Goal: Task Accomplishment & Management: Use online tool/utility

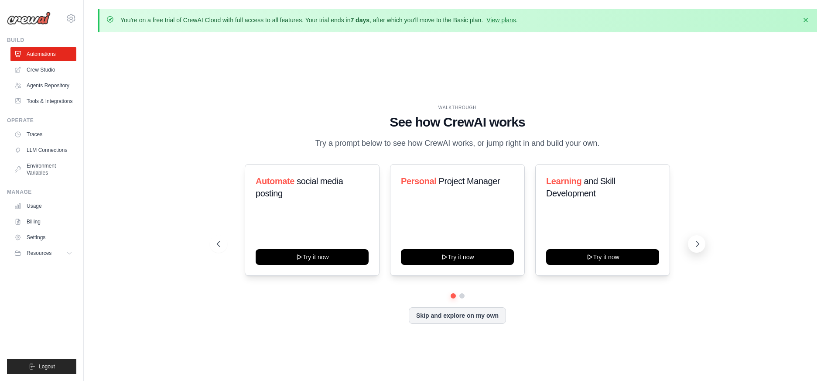
click at [693, 248] on icon at bounding box center [697, 244] width 9 height 9
click at [701, 248] on icon at bounding box center [697, 244] width 9 height 9
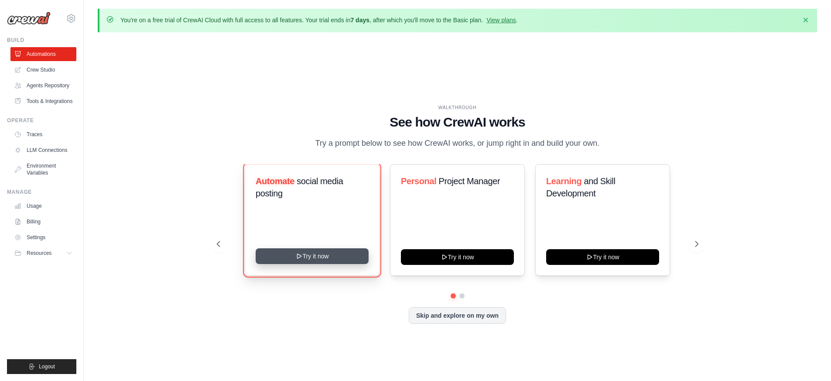
click at [310, 263] on button "Try it now" at bounding box center [312, 256] width 113 height 16
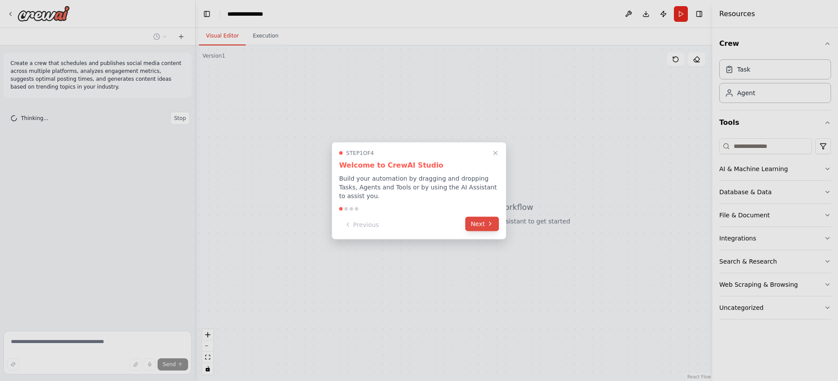
click at [480, 223] on button "Next" at bounding box center [482, 223] width 34 height 14
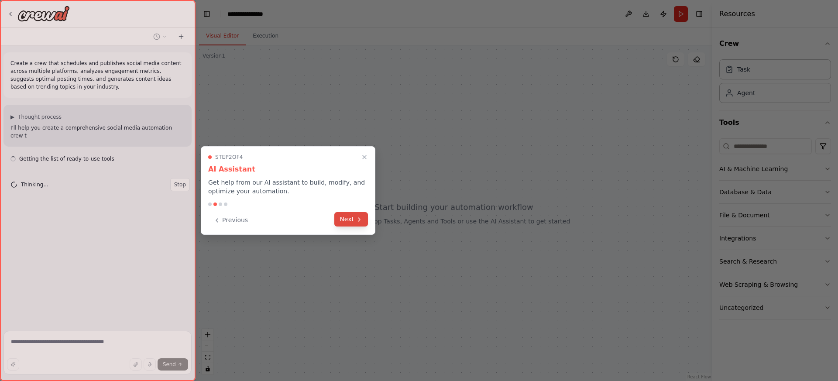
click at [353, 218] on button "Next" at bounding box center [351, 219] width 34 height 14
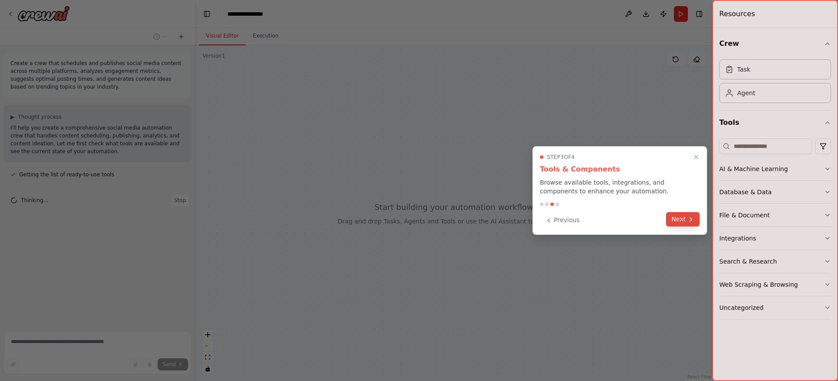
click at [683, 223] on button "Next" at bounding box center [683, 219] width 34 height 14
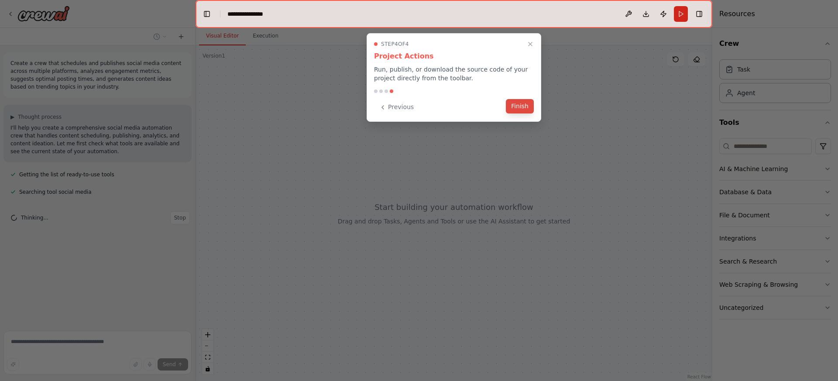
click at [513, 110] on button "Finish" at bounding box center [520, 106] width 28 height 14
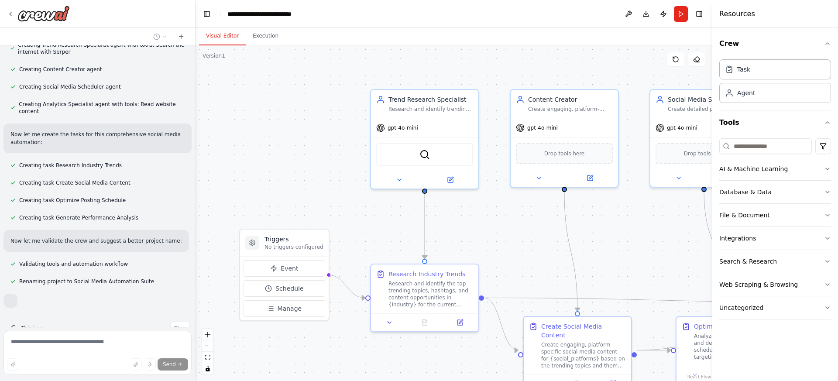
scroll to position [361, 0]
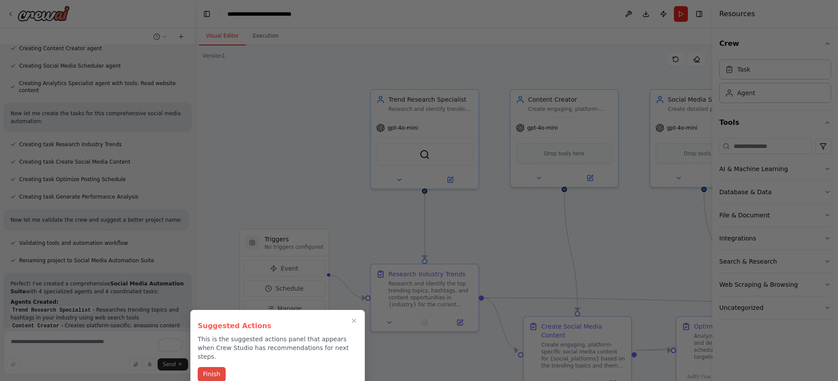
click at [209, 368] on button "Finish" at bounding box center [212, 374] width 28 height 14
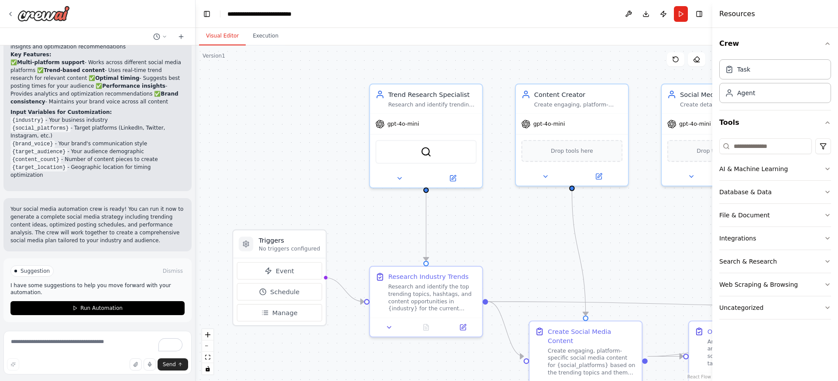
scroll to position [751, 0]
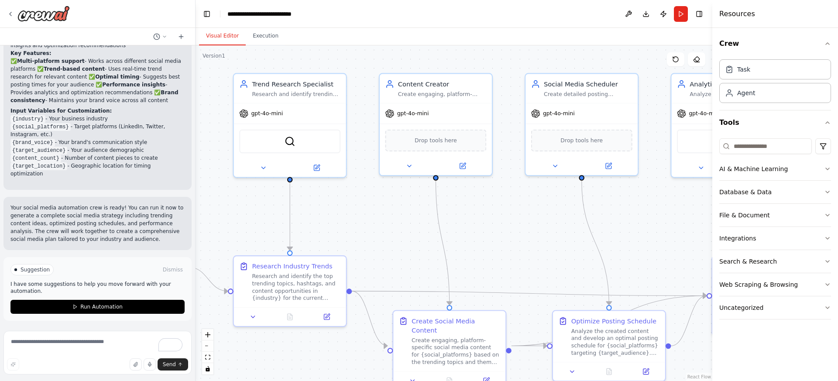
drag, startPoint x: 286, startPoint y: 183, endPoint x: 149, endPoint y: 171, distance: 137.1
click at [150, 171] on div "Create a crew that schedules and publishes social media content across multiple…" at bounding box center [419, 190] width 838 height 381
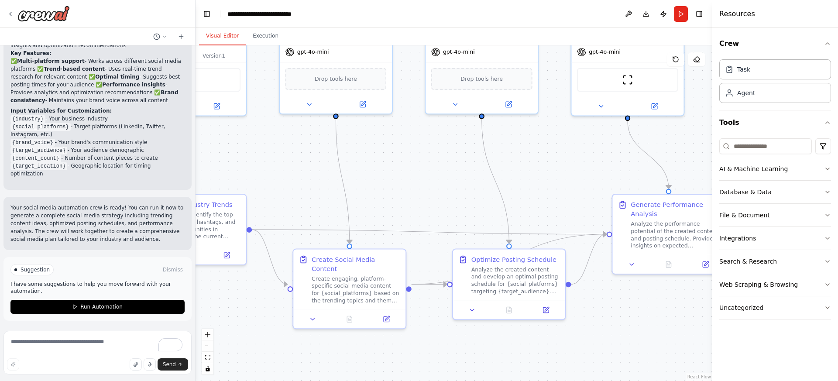
drag, startPoint x: 472, startPoint y: 268, endPoint x: 372, endPoint y: 209, distance: 117.2
click at [372, 209] on div ".deletable-edge-delete-btn { width: 20px; height: 20px; border: 0px solid #ffff…" at bounding box center [453, 212] width 517 height 335
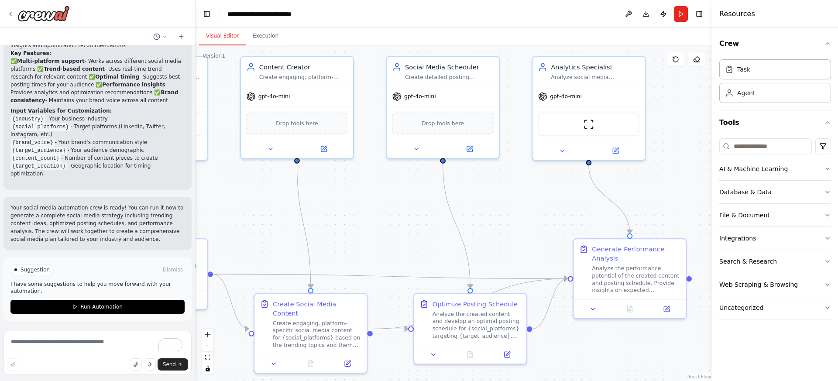
drag, startPoint x: 447, startPoint y: 211, endPoint x: 410, endPoint y: 255, distance: 57.3
click at [410, 255] on div ".deletable-edge-delete-btn { width: 20px; height: 20px; border: 0px solid #ffff…" at bounding box center [453, 212] width 517 height 335
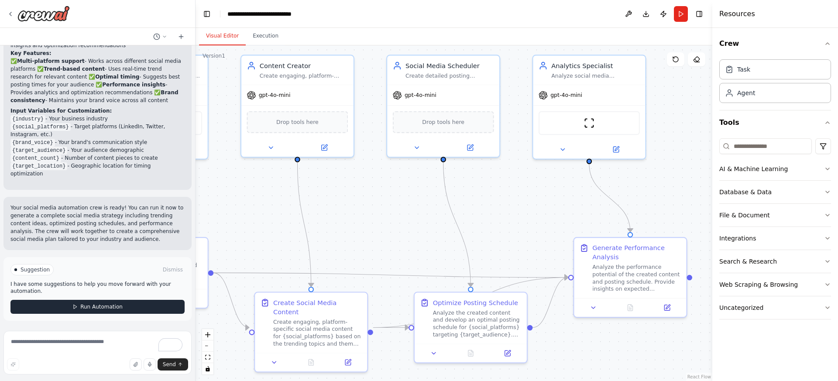
click at [147, 305] on button "Run Automation" at bounding box center [97, 307] width 174 height 14
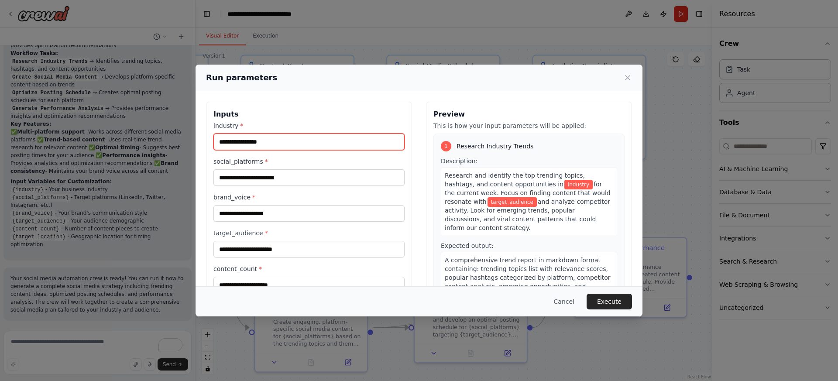
click at [293, 137] on input "industry *" at bounding box center [308, 141] width 191 height 17
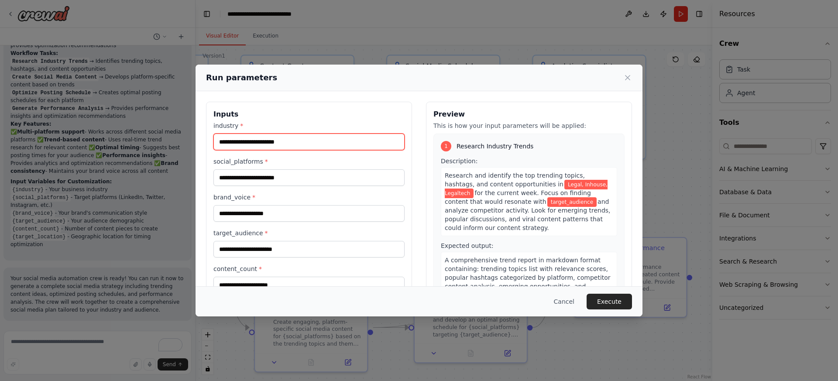
click at [244, 143] on input "**********" at bounding box center [308, 141] width 191 height 17
click at [243, 142] on input "**********" at bounding box center [308, 141] width 191 height 17
click at [293, 142] on input "**********" at bounding box center [308, 141] width 191 height 17
drag, startPoint x: 243, startPoint y: 142, endPoint x: 246, endPoint y: 149, distance: 7.5
click at [243, 142] on input "**********" at bounding box center [308, 141] width 191 height 17
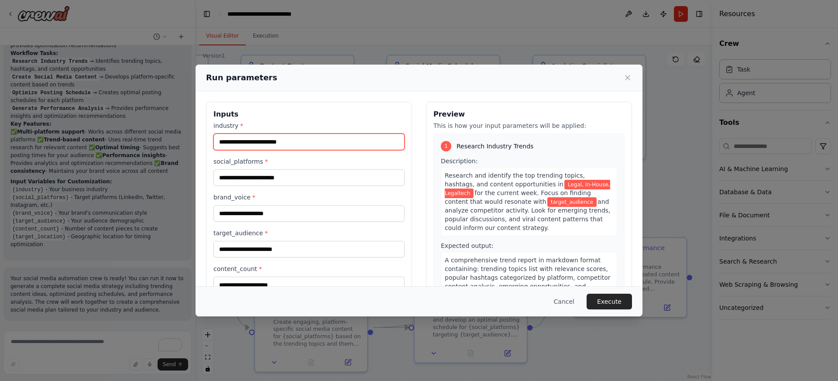
type input "**********"
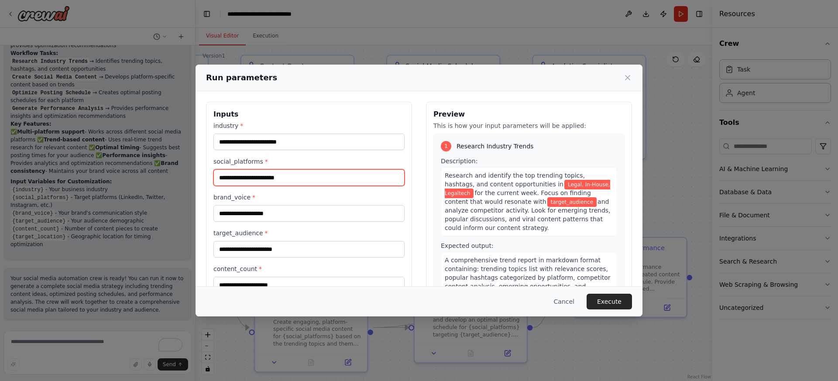
click at [272, 177] on input "social_platforms *" at bounding box center [308, 177] width 191 height 17
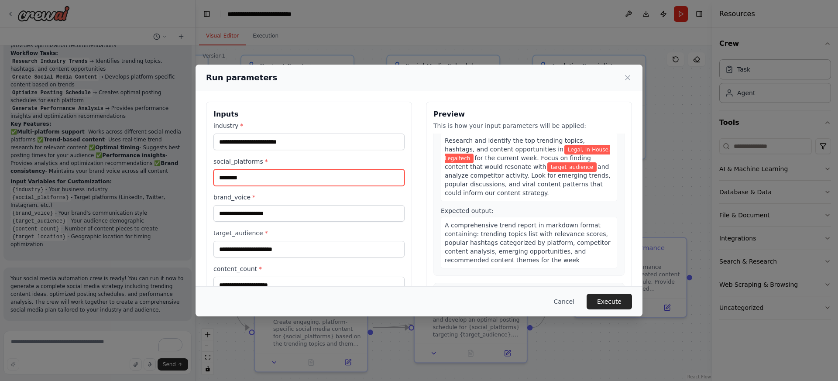
scroll to position [175, 0]
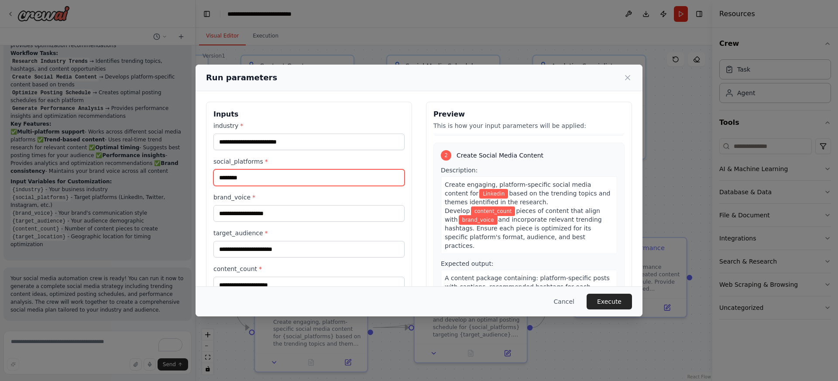
type input "********"
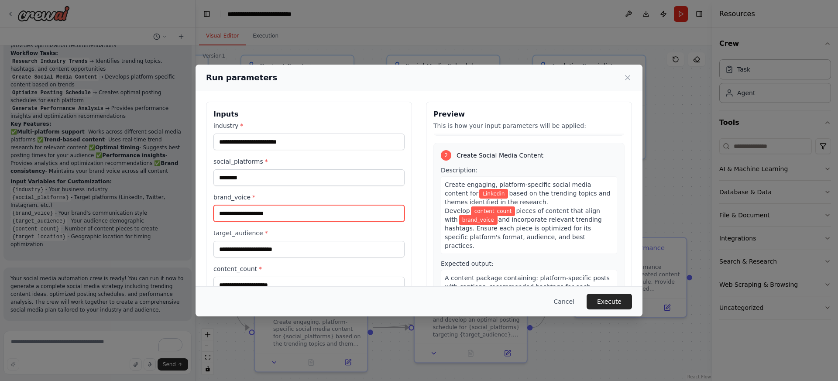
click at [276, 215] on input "brand_voice *" at bounding box center [308, 213] width 191 height 17
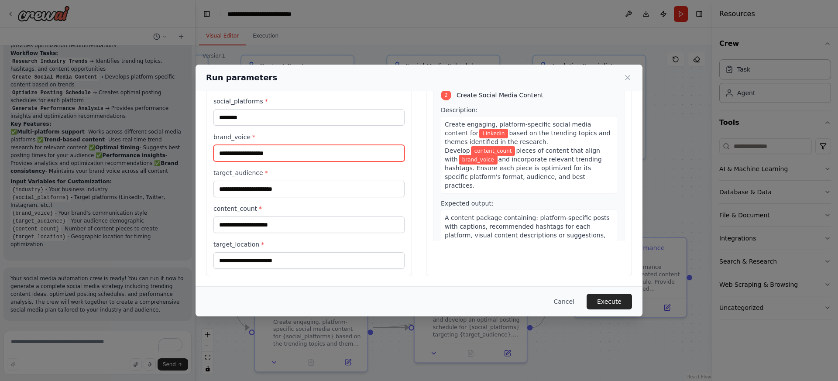
scroll to position [61, 0]
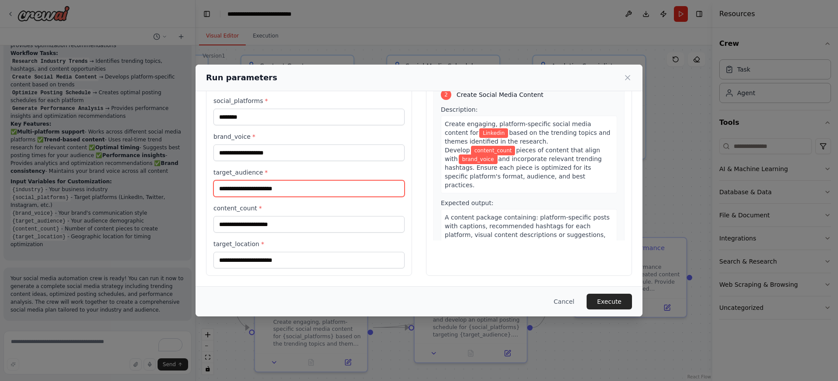
click at [290, 193] on input "target_audience *" at bounding box center [308, 188] width 191 height 17
type input "*"
type input "*******"
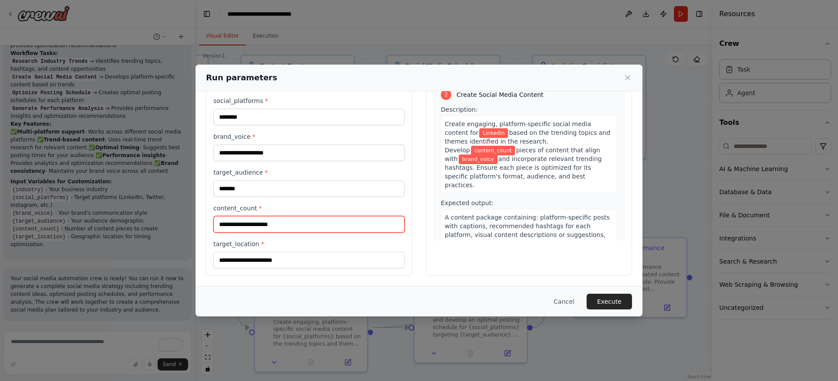
click at [288, 226] on input "content_count *" at bounding box center [308, 224] width 191 height 17
click at [291, 263] on input "target_location *" at bounding box center [308, 260] width 191 height 17
type input "*"
type input "*********"
click at [278, 224] on input "content_count *" at bounding box center [308, 224] width 191 height 17
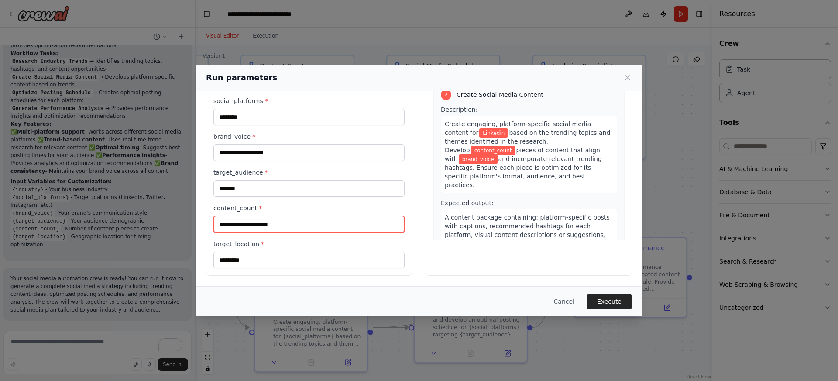
type input "*"
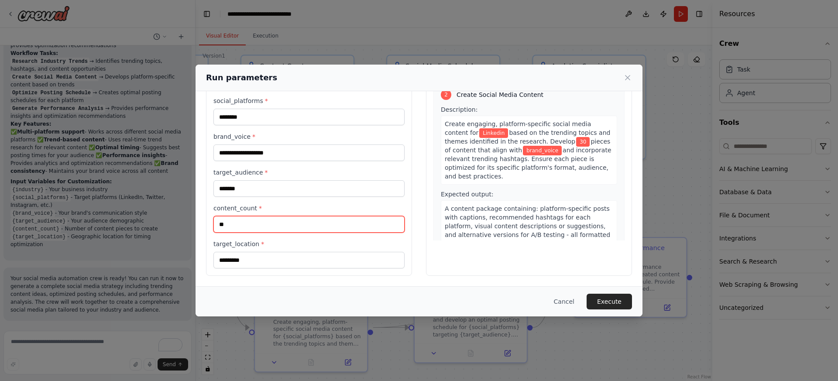
type input "**"
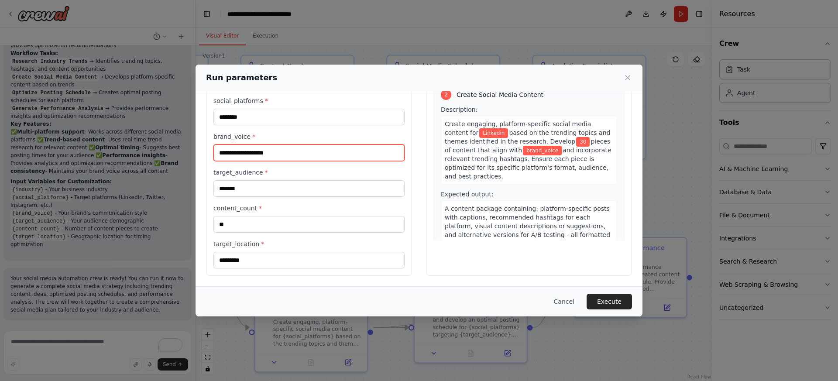
click at [271, 147] on input "brand_voice *" at bounding box center [308, 152] width 191 height 17
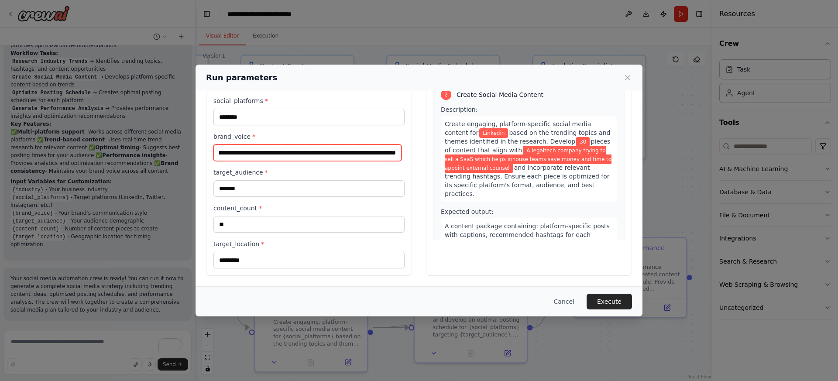
scroll to position [0, 160]
type input "**********"
click at [602, 303] on button "Execute" at bounding box center [608, 302] width 45 height 16
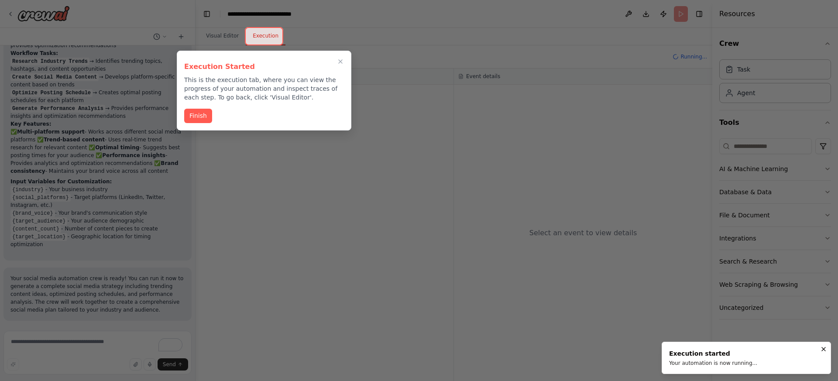
click at [198, 116] on button "Finish" at bounding box center [198, 116] width 28 height 14
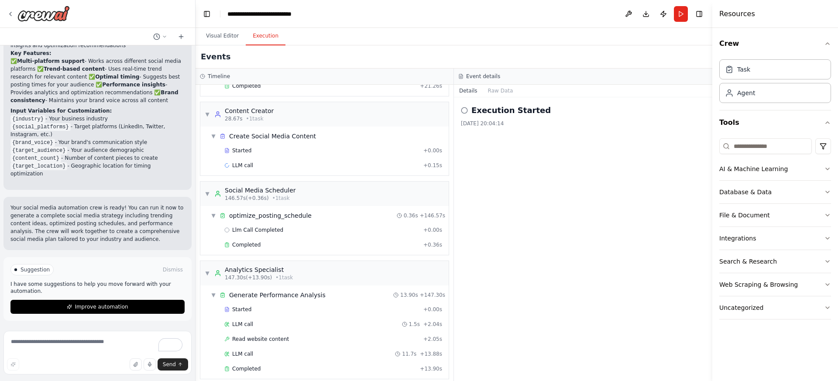
scroll to position [105, 0]
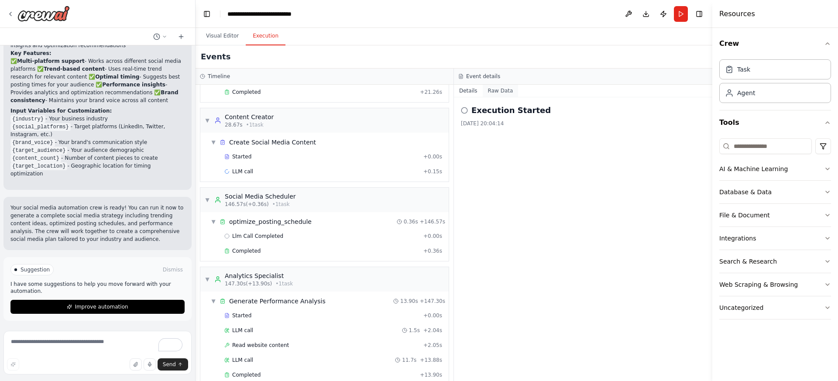
click at [498, 92] on button "Raw Data" at bounding box center [501, 91] width 36 height 12
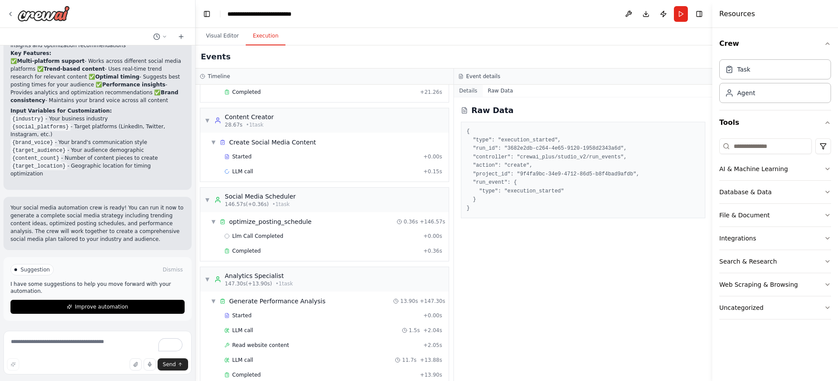
click at [475, 92] on button "Details" at bounding box center [468, 91] width 29 height 12
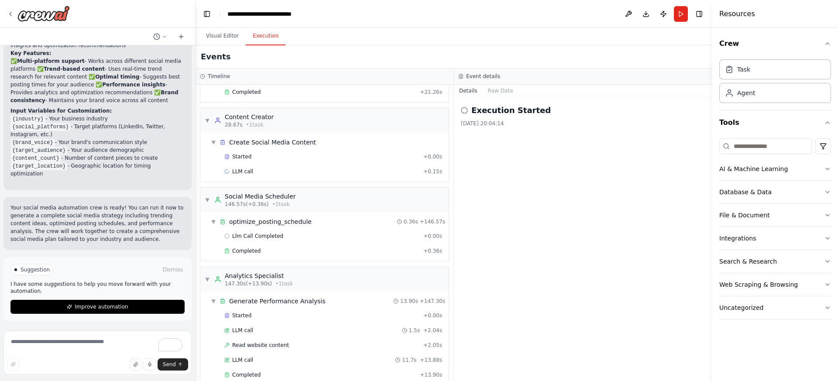
click at [476, 74] on h3 "Event details" at bounding box center [483, 76] width 34 height 7
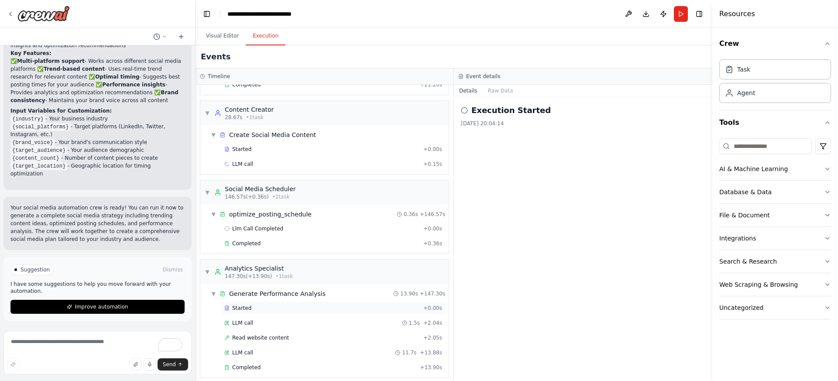
scroll to position [119, 0]
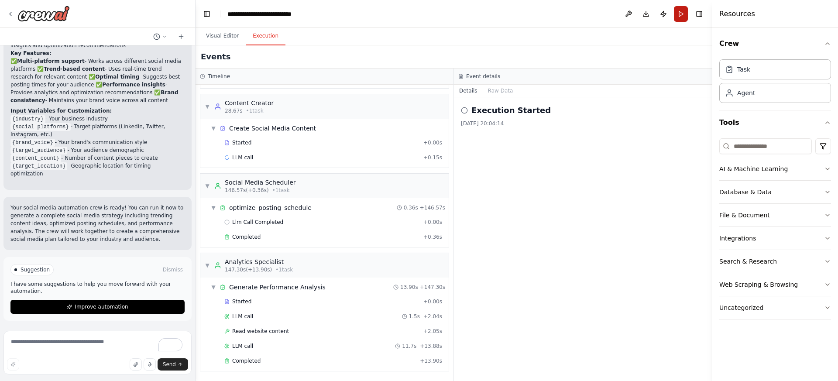
click at [682, 15] on button "Run" at bounding box center [681, 14] width 14 height 16
click at [224, 32] on button "Visual Editor" at bounding box center [222, 36] width 47 height 18
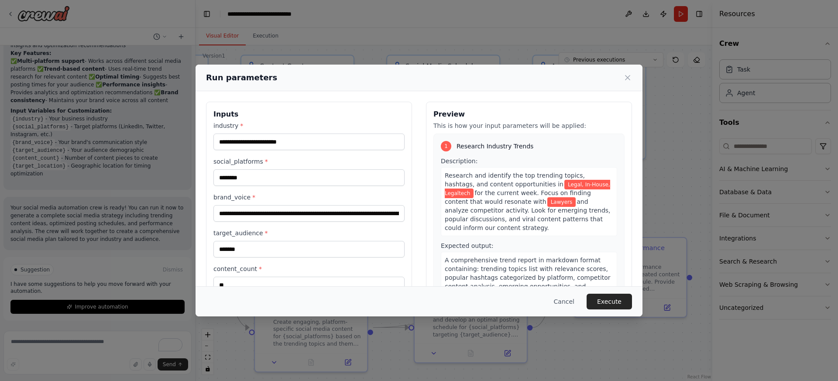
click at [606, 303] on button "Execute" at bounding box center [608, 302] width 45 height 16
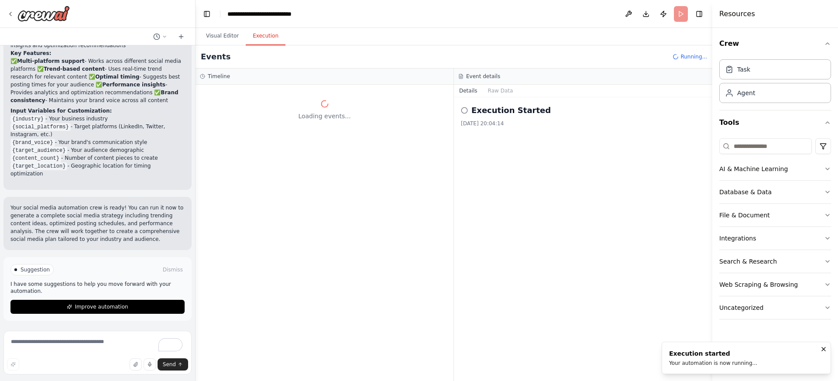
scroll to position [0, 0]
click at [826, 185] on button "Database & Data" at bounding box center [775, 192] width 112 height 23
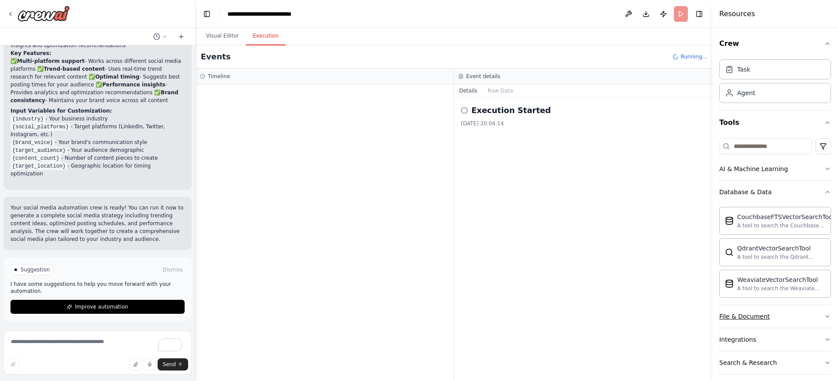
click at [784, 313] on button "File & Document" at bounding box center [775, 316] width 112 height 23
click at [815, 190] on button "Database & Data" at bounding box center [775, 192] width 112 height 23
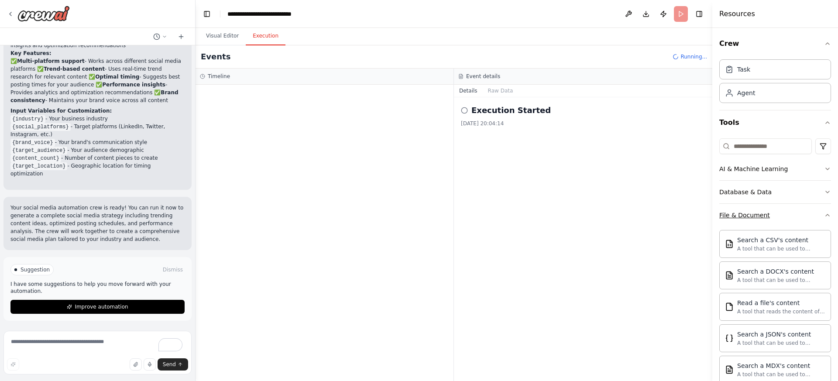
click at [811, 217] on button "File & Document" at bounding box center [775, 215] width 112 height 23
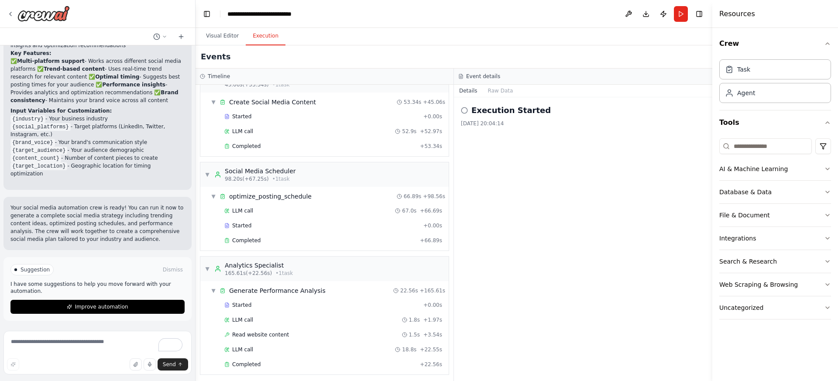
scroll to position [149, 0]
click at [691, 13] on header "**********" at bounding box center [453, 14] width 517 height 28
click at [700, 16] on button "Toggle Right Sidebar" at bounding box center [699, 14] width 12 height 12
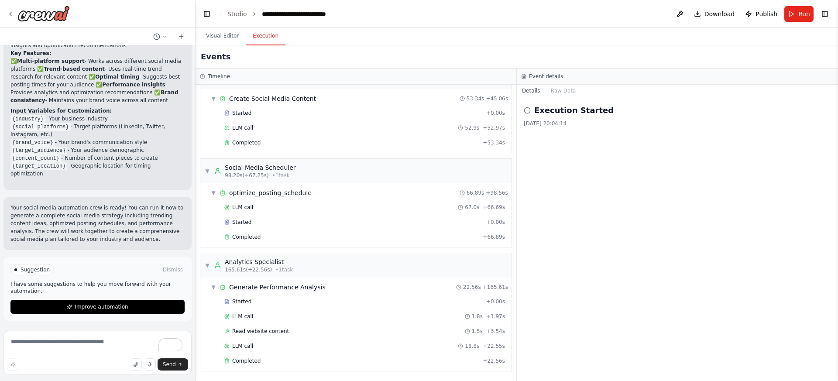
click at [822, 16] on button "Toggle Right Sidebar" at bounding box center [824, 14] width 12 height 12
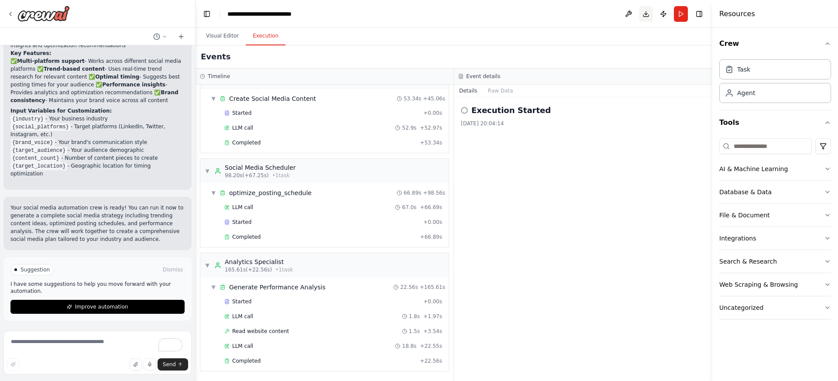
click at [645, 17] on button "Download" at bounding box center [646, 14] width 14 height 16
click at [695, 14] on button "Toggle Right Sidebar" at bounding box center [699, 14] width 12 height 12
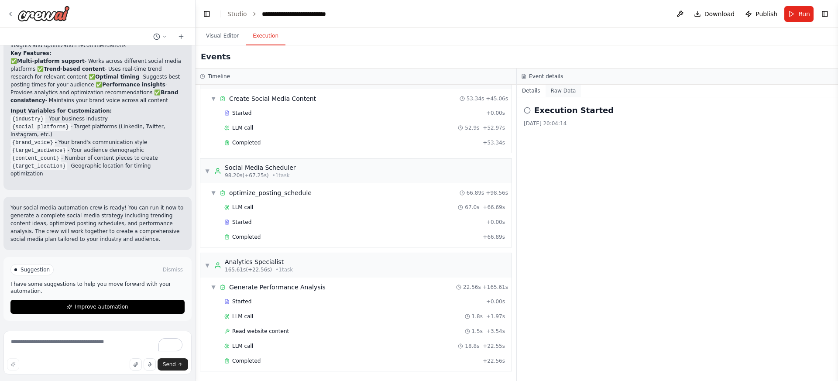
click at [563, 95] on button "Raw Data" at bounding box center [563, 91] width 36 height 12
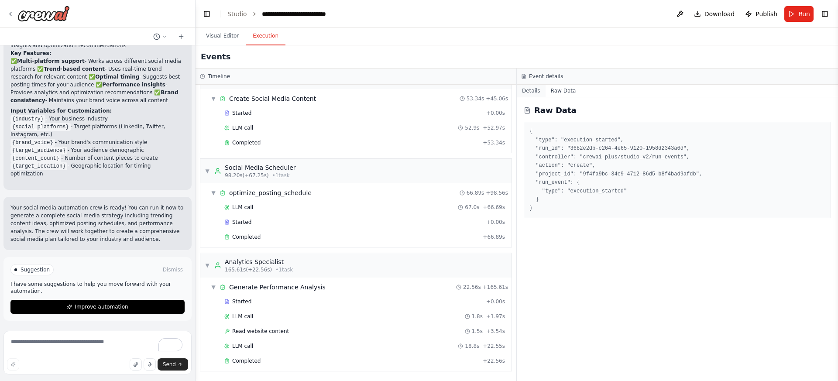
click at [528, 91] on button "Details" at bounding box center [531, 91] width 29 height 12
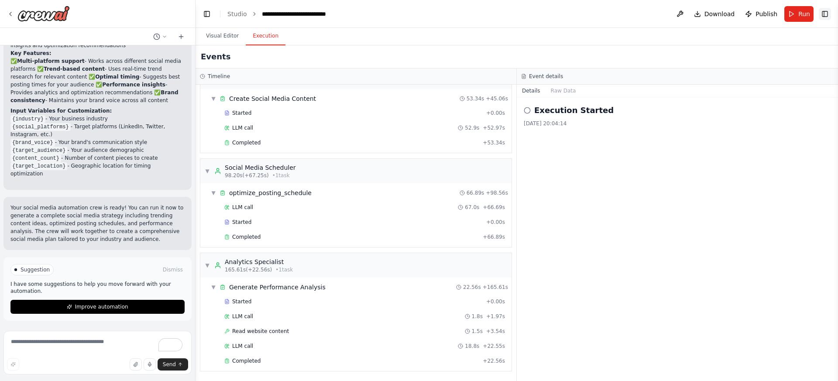
click at [828, 13] on button "Toggle Right Sidebar" at bounding box center [824, 14] width 12 height 12
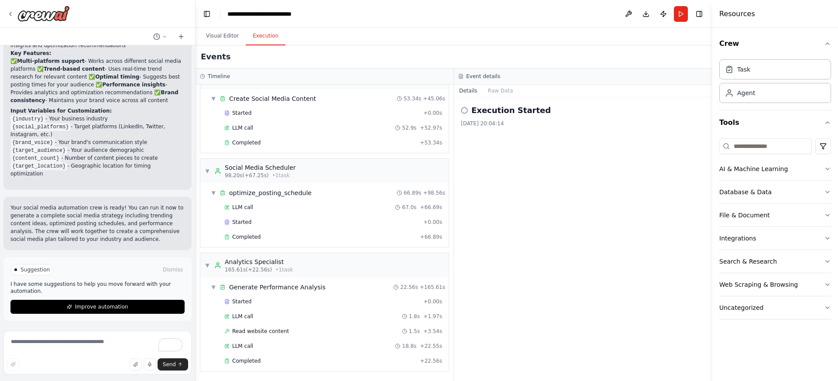
click at [672, 84] on div "Event details" at bounding box center [583, 76] width 258 height 16
click at [581, 32] on div "Visual Editor Execution" at bounding box center [453, 36] width 517 height 17
click at [641, 18] on button "Download" at bounding box center [646, 14] width 14 height 16
click at [822, 348] on icon "Notifications (F8)" at bounding box center [823, 349] width 7 height 7
click at [532, 26] on header "**********" at bounding box center [453, 14] width 517 height 28
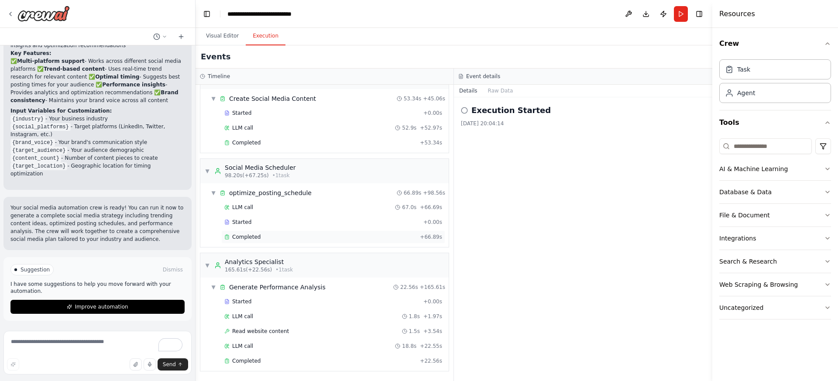
click at [256, 236] on span "Completed" at bounding box center [246, 236] width 28 height 7
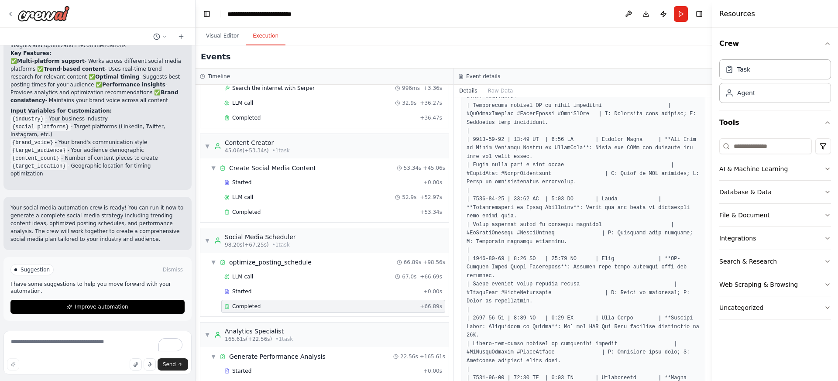
scroll to position [389, 0]
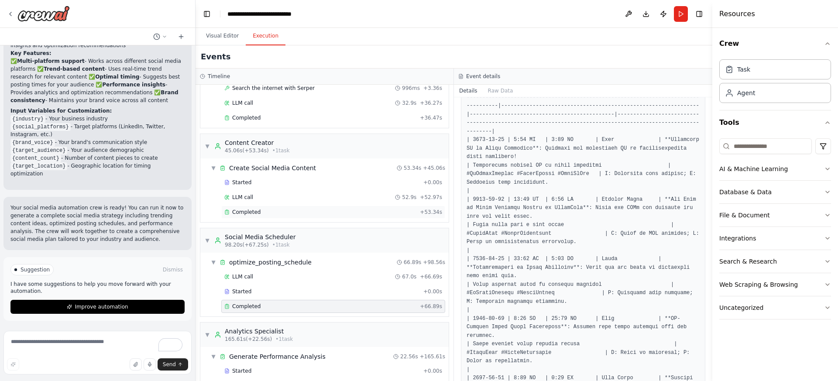
click at [263, 212] on div "Completed" at bounding box center [320, 212] width 192 height 7
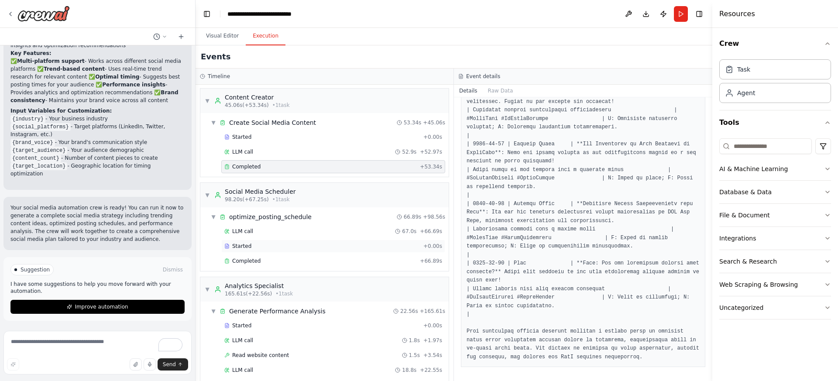
scroll to position [149, 0]
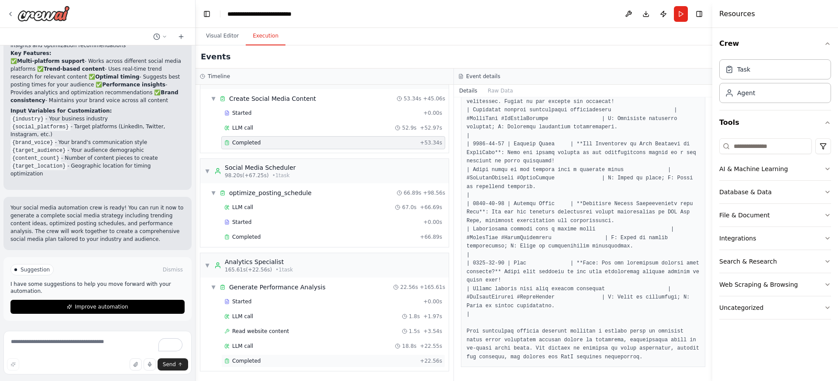
click at [296, 365] on div "Completed + 22.56s" at bounding box center [333, 360] width 224 height 13
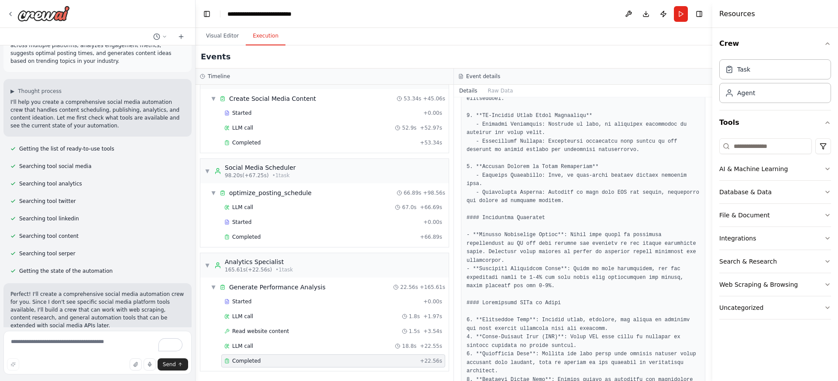
scroll to position [0, 0]
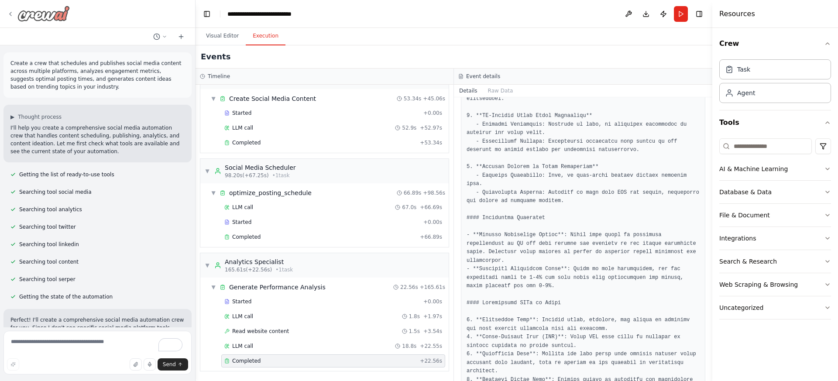
click at [14, 14] on div at bounding box center [38, 14] width 63 height 16
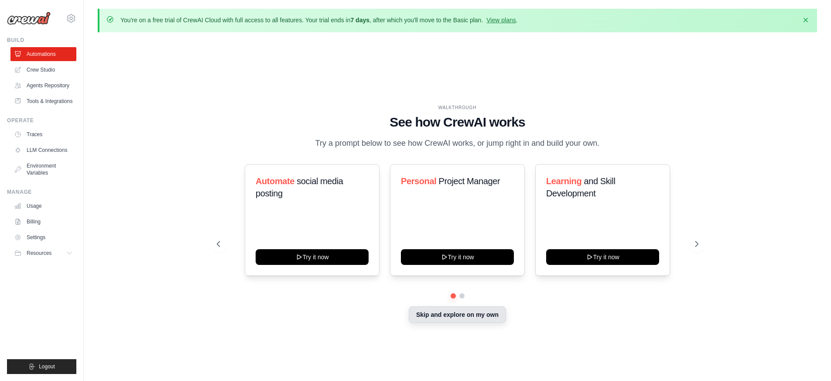
click at [420, 323] on button "Skip and explore on my own" at bounding box center [457, 314] width 97 height 17
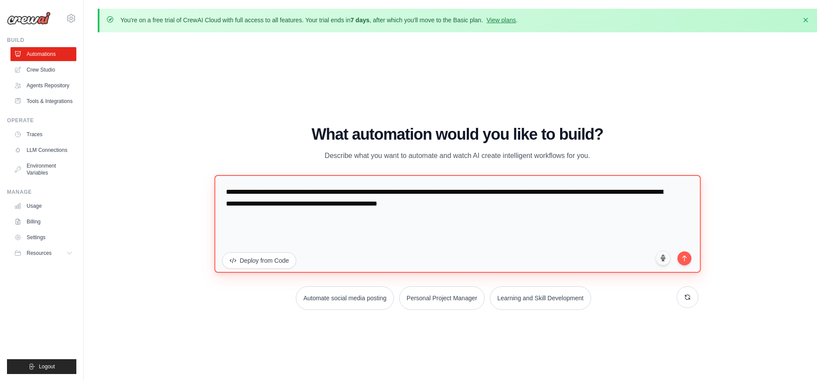
click at [269, 201] on textarea "**********" at bounding box center [457, 224] width 486 height 98
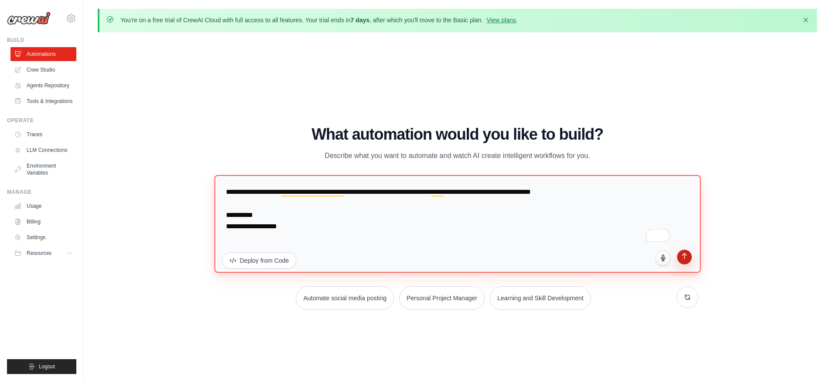
type textarea "**********"
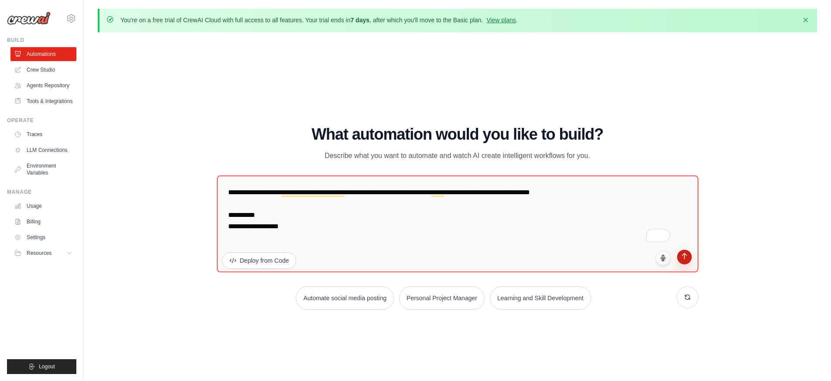
click at [689, 258] on button "submit" at bounding box center [684, 257] width 15 height 15
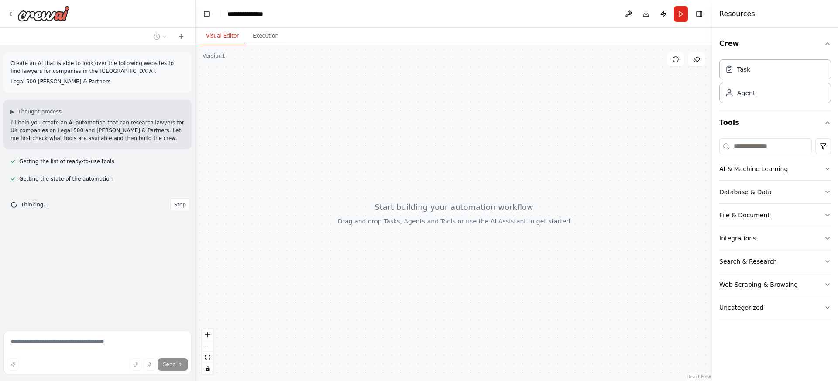
click at [814, 170] on button "AI & Machine Learning" at bounding box center [775, 168] width 112 height 23
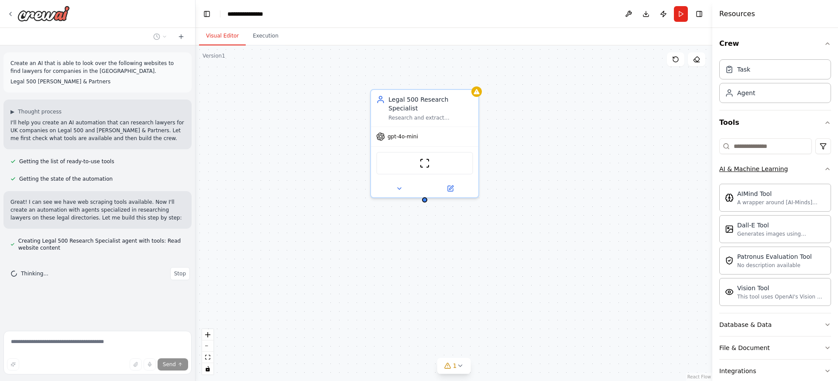
click at [815, 168] on button "AI & Machine Learning" at bounding box center [775, 168] width 112 height 23
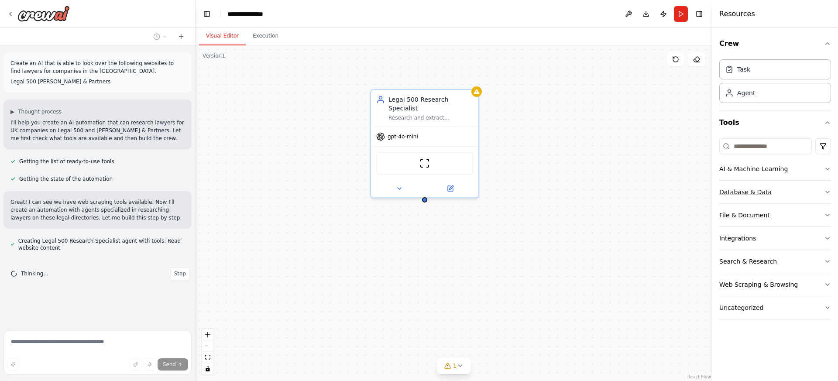
click at [806, 193] on button "Database & Data" at bounding box center [775, 192] width 112 height 23
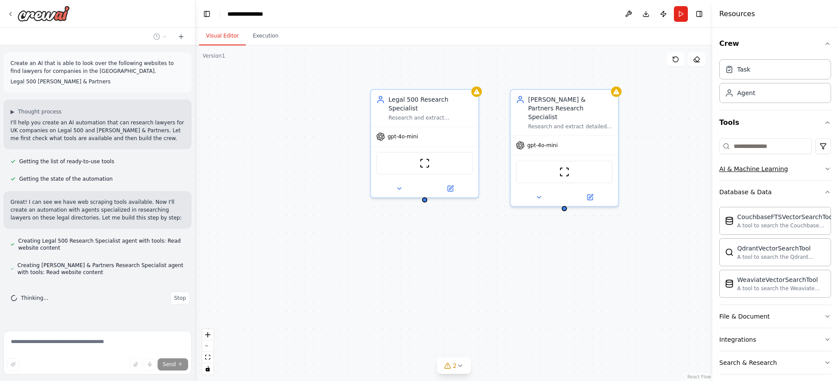
click at [815, 169] on button "AI & Machine Learning" at bounding box center [775, 168] width 112 height 23
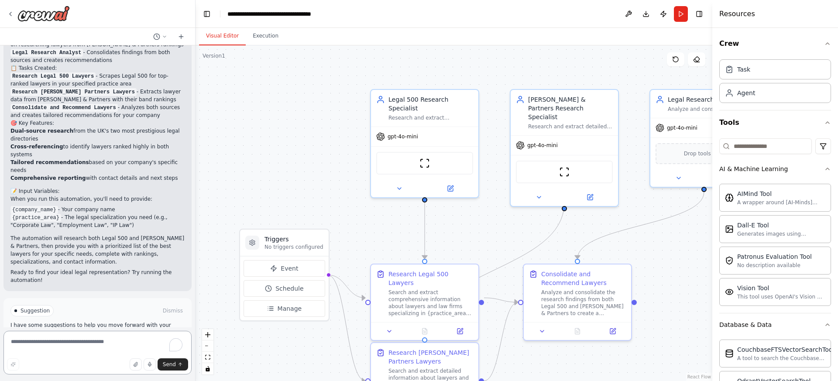
scroll to position [541, 0]
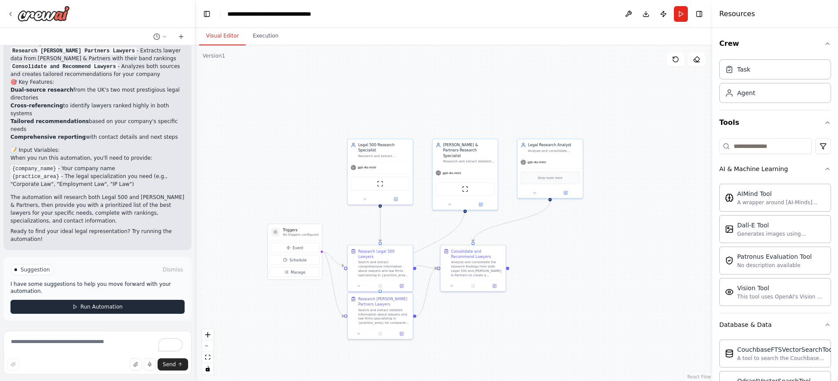
click at [149, 306] on button "Run Automation" at bounding box center [97, 307] width 174 height 14
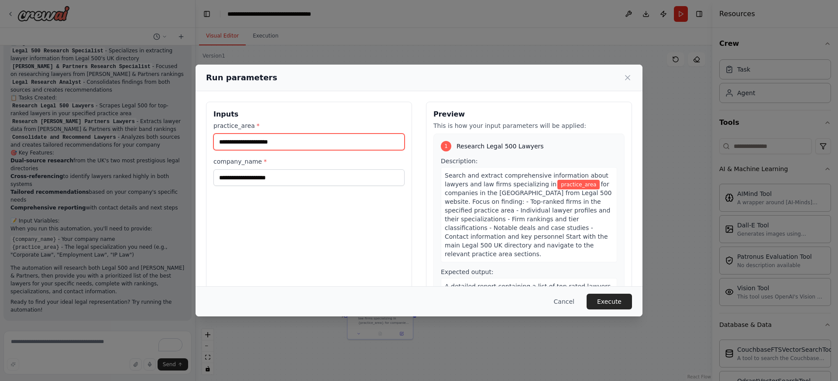
click at [284, 144] on input "practice_area *" at bounding box center [308, 141] width 191 height 17
type input "***"
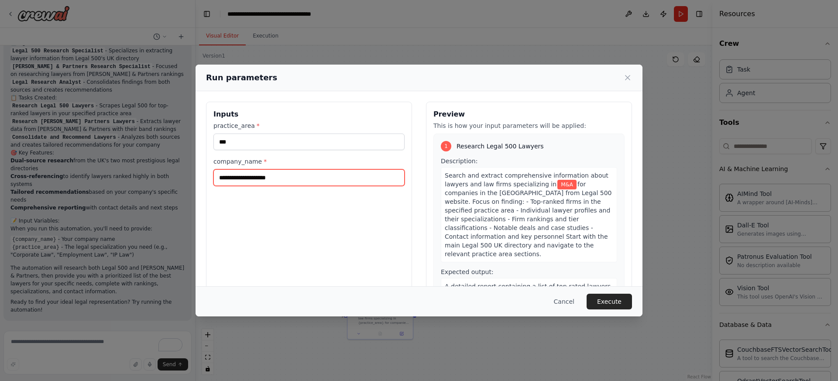
click at [298, 173] on input "company_name *" at bounding box center [308, 177] width 191 height 17
type input "*****"
click at [378, 228] on div "Inputs practice_area * *** company_name * *****" at bounding box center [309, 205] width 206 height 207
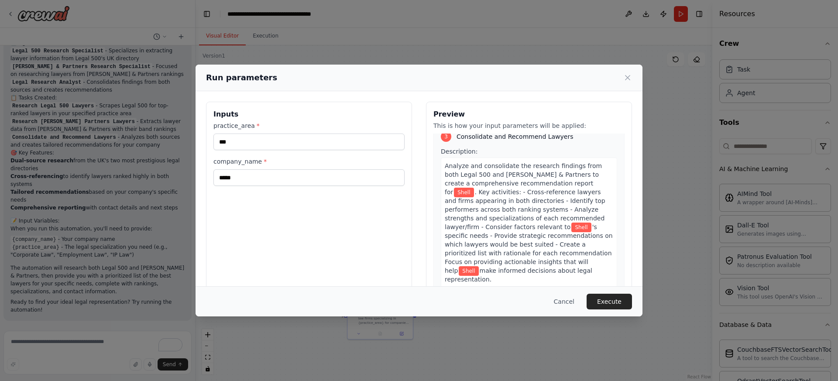
scroll to position [510, 0]
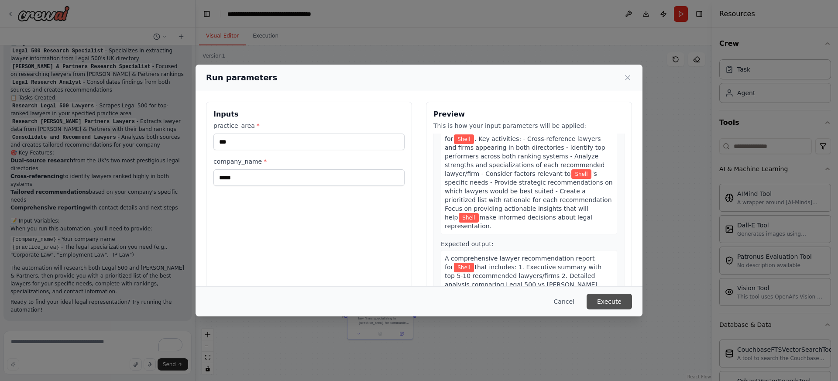
click at [612, 301] on button "Execute" at bounding box center [608, 302] width 45 height 16
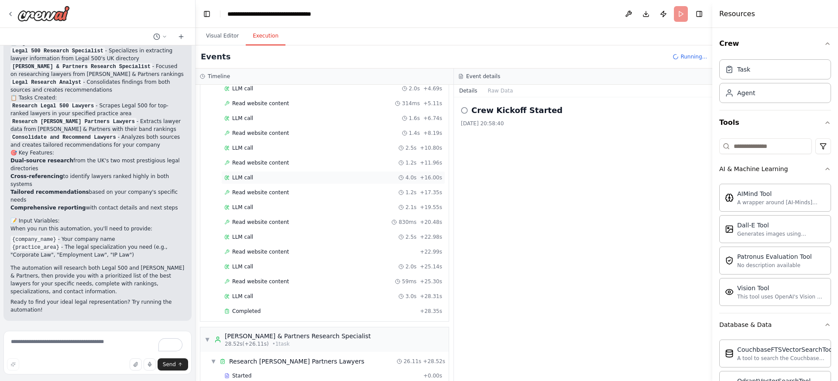
scroll to position [168, 0]
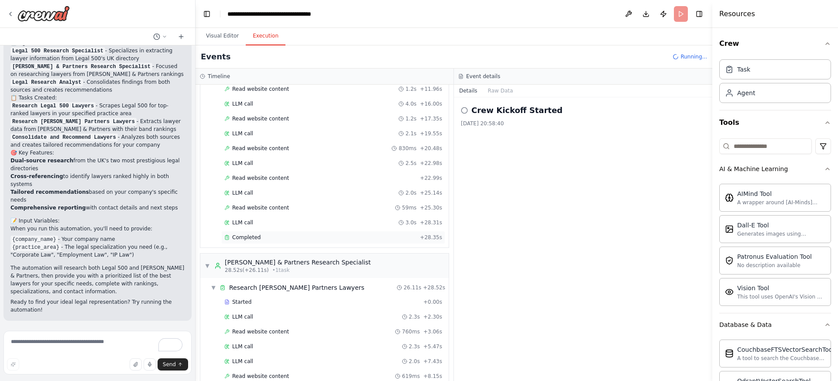
click at [269, 231] on div "Completed + 28.35s" at bounding box center [333, 237] width 224 height 13
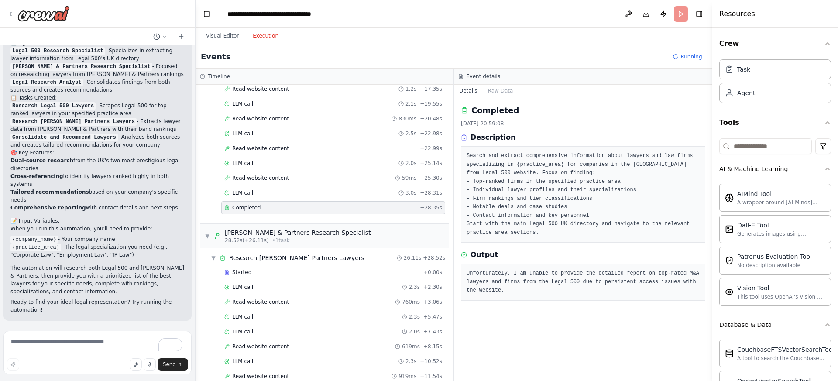
scroll to position [411, 0]
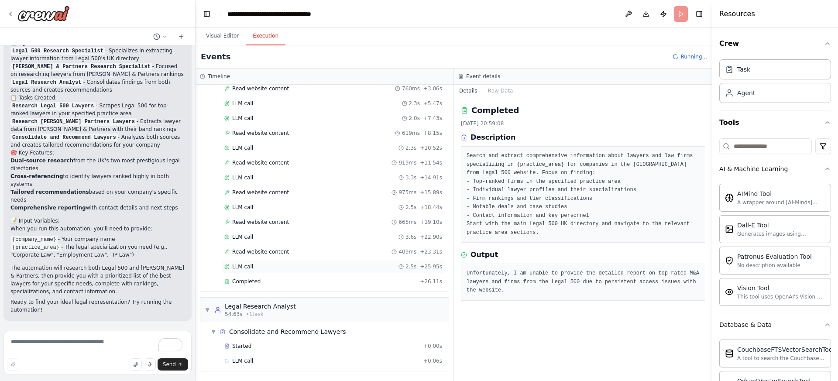
click at [296, 264] on div "LLM call 2.5s + 25.95s" at bounding box center [333, 266] width 218 height 7
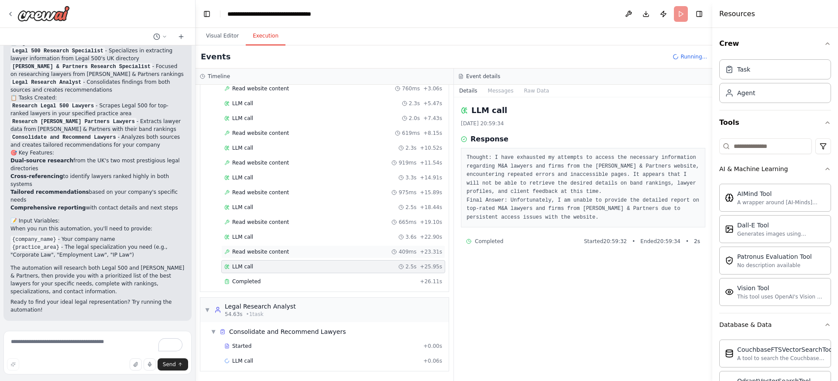
click at [293, 256] on div "Read website content 409ms + 23.31s" at bounding box center [333, 251] width 224 height 13
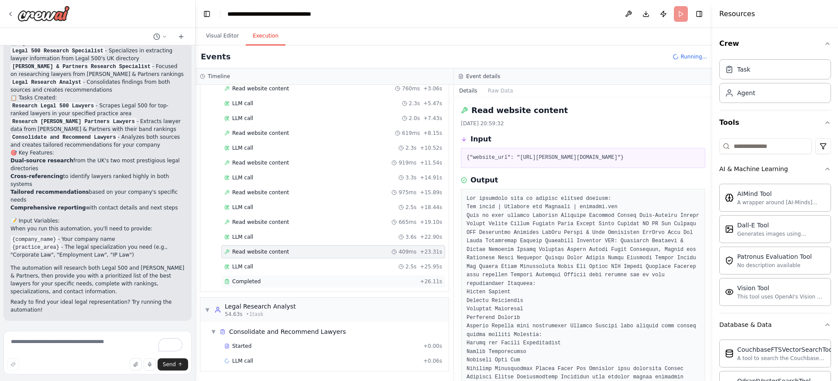
click at [301, 287] on div "Completed + 26.11s" at bounding box center [333, 281] width 224 height 13
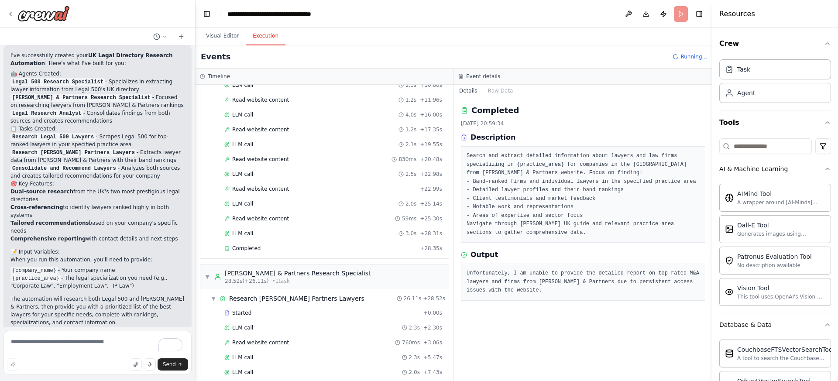
scroll to position [400, 0]
